Goal: Task Accomplishment & Management: Manage account settings

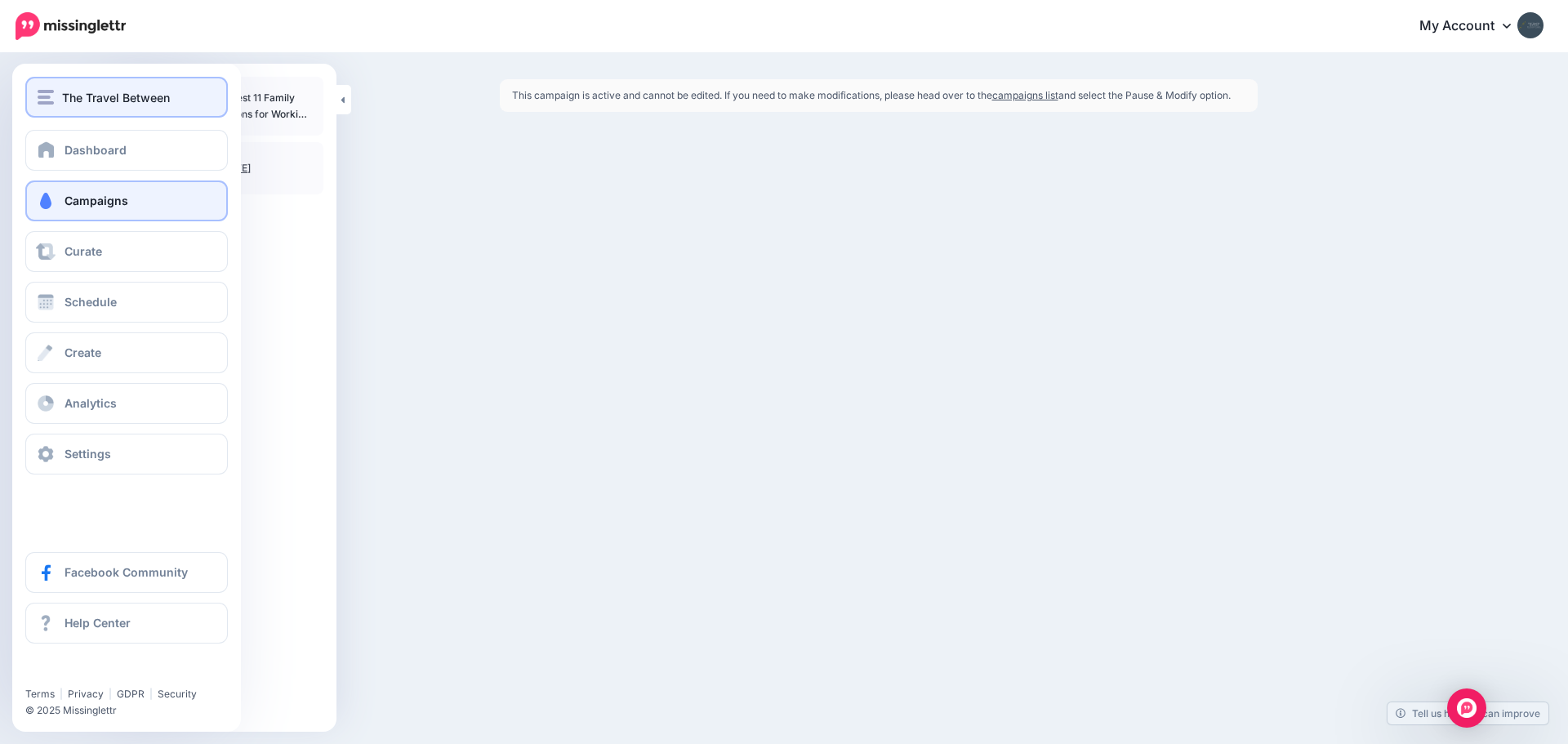
click at [46, 92] on img "button" at bounding box center [46, 97] width 17 height 15
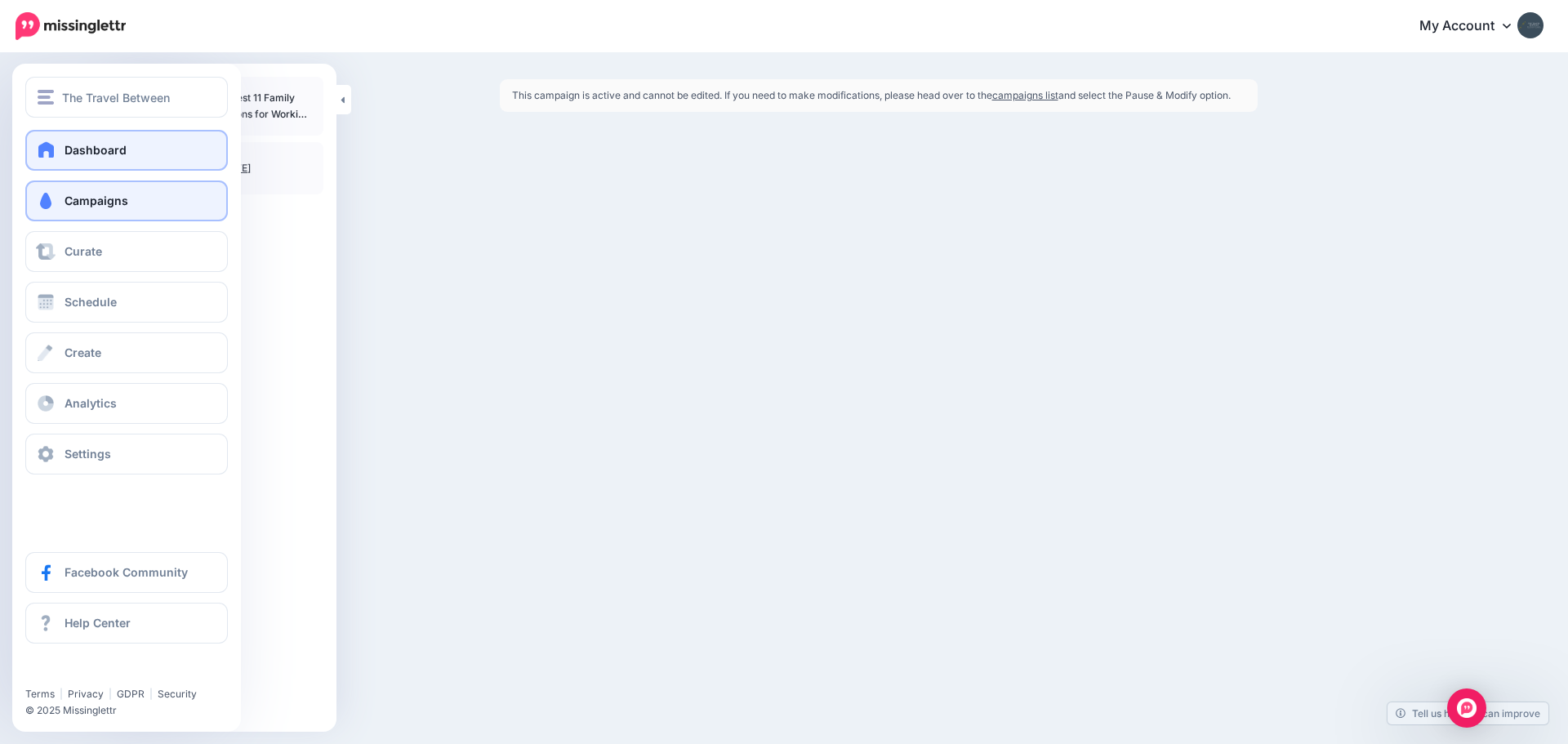
click at [63, 146] on link "Dashboard" at bounding box center [127, 150] width 202 height 40
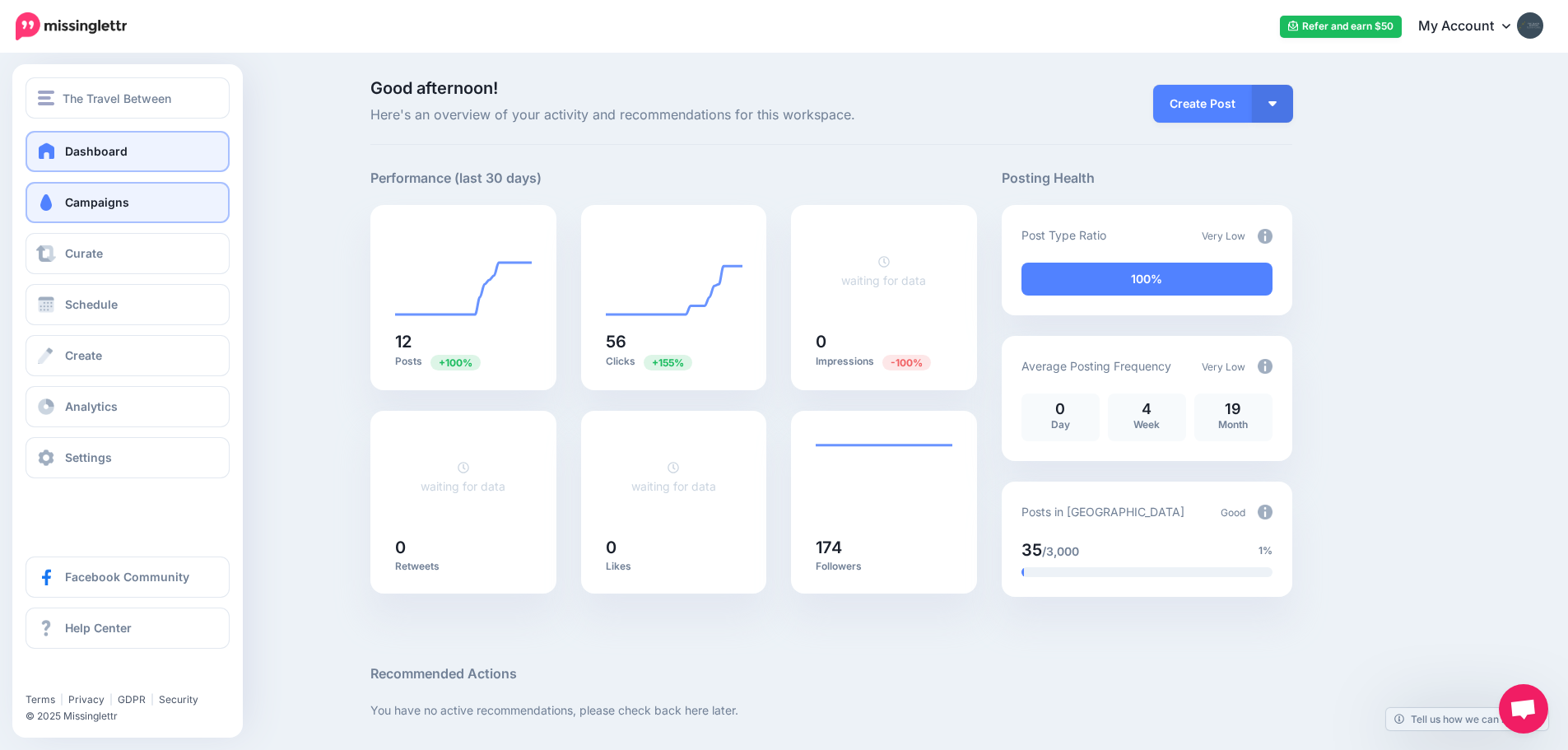
click at [68, 207] on span "Campaigns" at bounding box center [97, 202] width 64 height 14
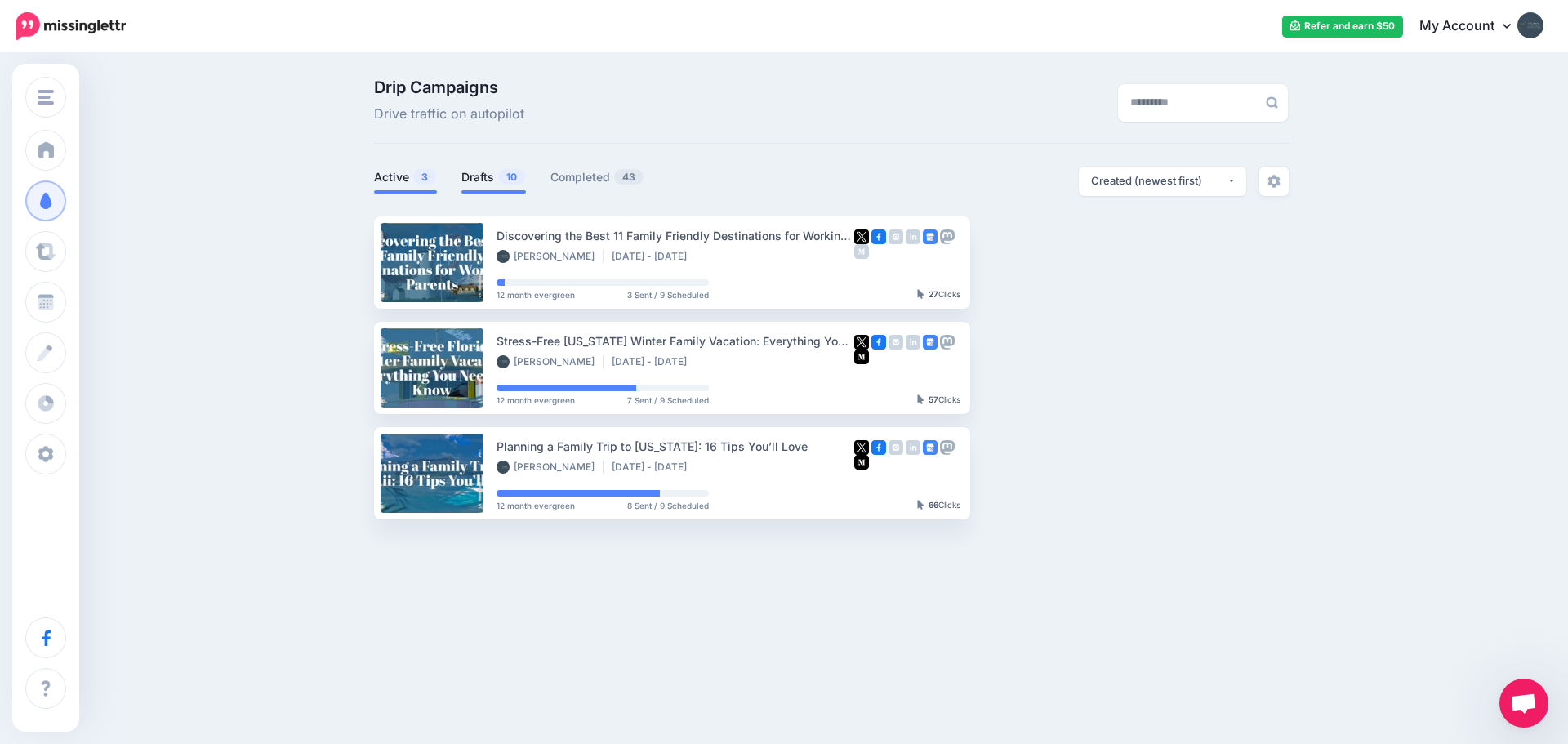
click at [501, 176] on span "10" at bounding box center [511, 177] width 27 height 16
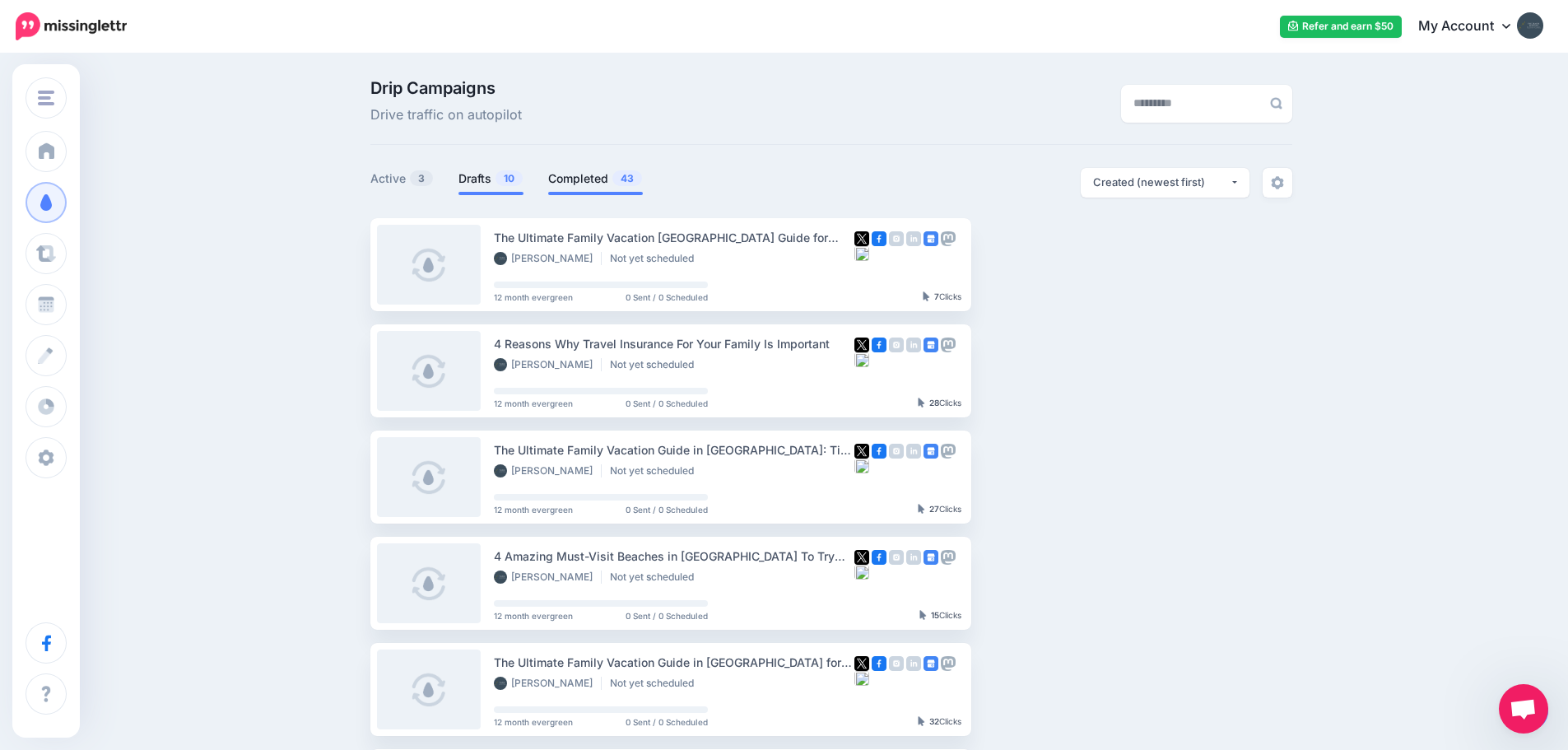
click at [598, 178] on link "Completed 43" at bounding box center [595, 178] width 95 height 20
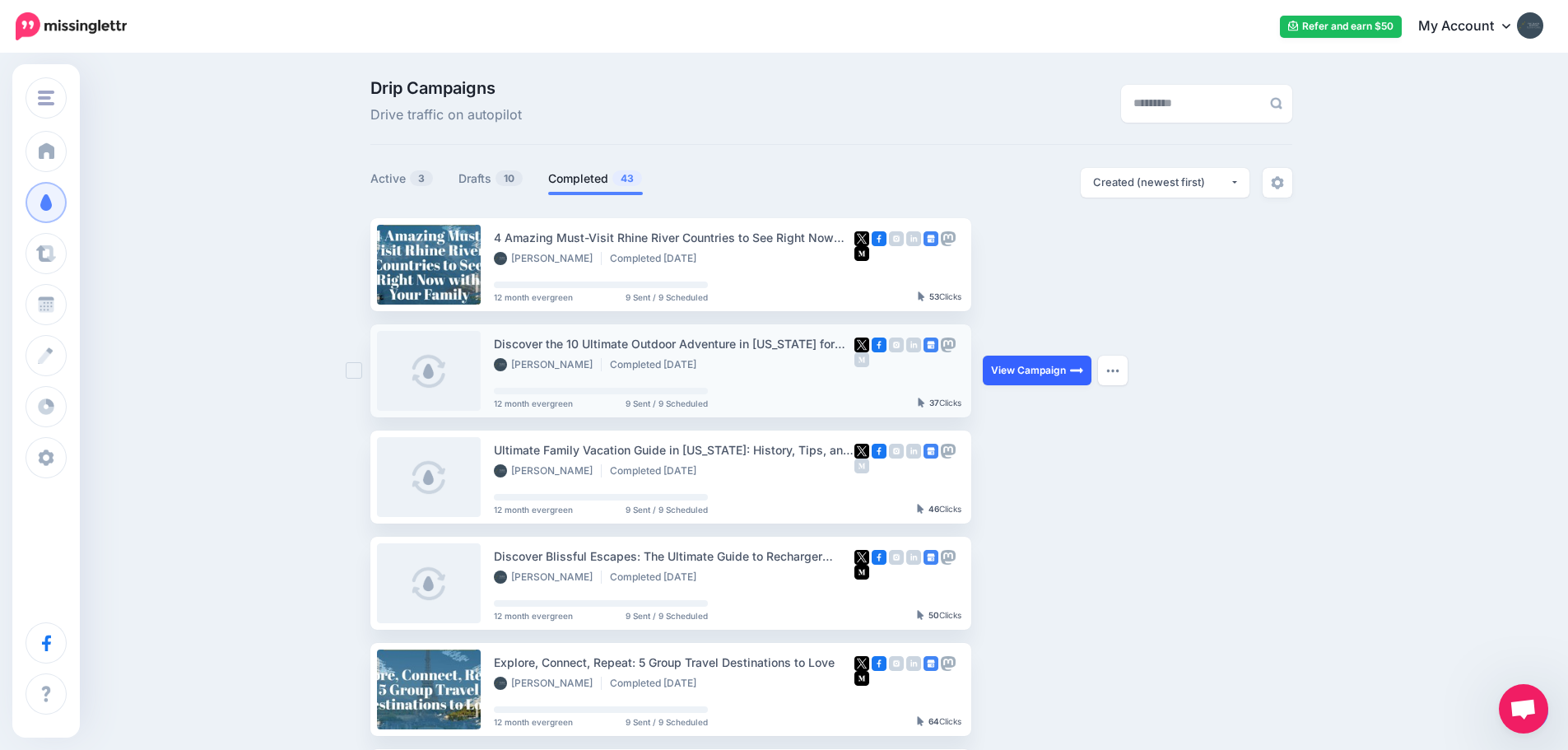
click at [1063, 376] on link "View Campaign" at bounding box center [1037, 370] width 109 height 29
